Goal: Task Accomplishment & Management: Manage account settings

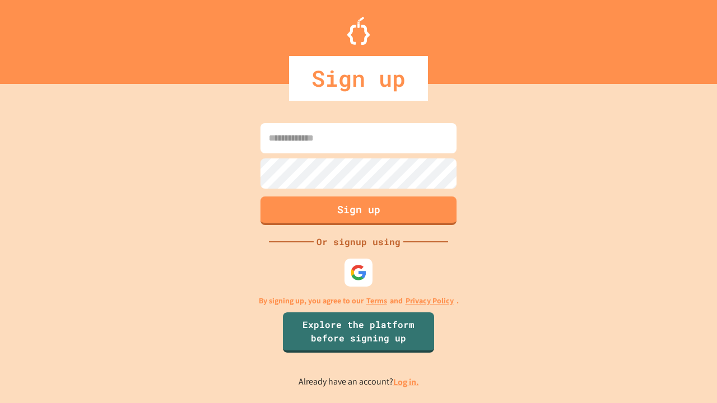
click at [407, 382] on link "Log in." at bounding box center [406, 382] width 26 height 12
